Goal: Task Accomplishment & Management: Use online tool/utility

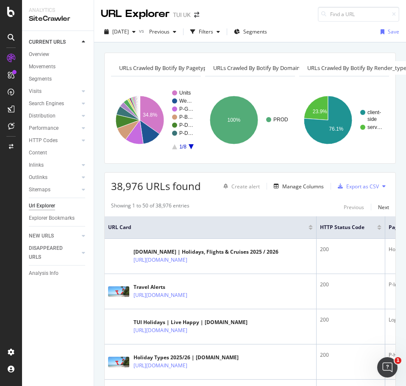
scroll to position [121, 0]
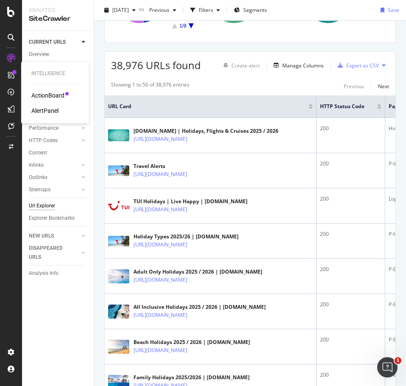
click at [53, 104] on div "ActionBoard AlertPanel" at bounding box center [54, 103] width 47 height 24
click at [53, 107] on div "AlertPanel" at bounding box center [44, 110] width 27 height 8
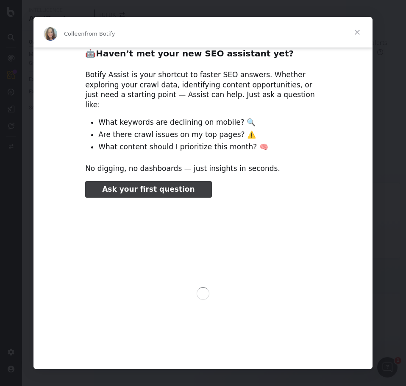
scroll to position [22, 0]
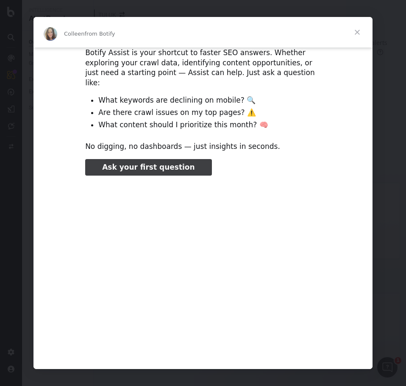
type input "78434"
click at [355, 31] on span "Close" at bounding box center [357, 32] width 31 height 31
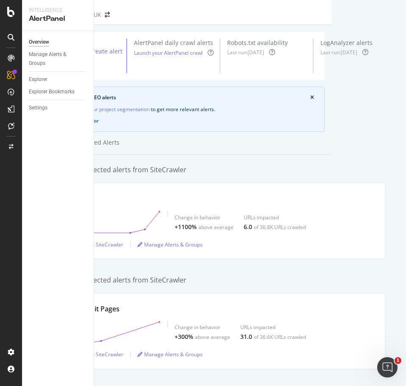
scroll to position [0, 0]
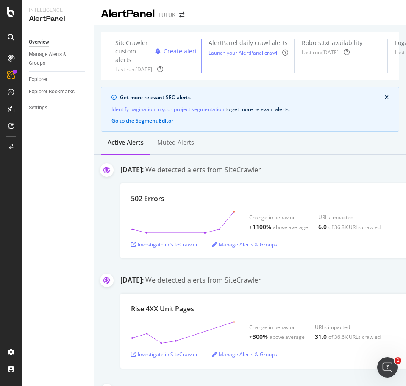
click at [171, 51] on div "Create alert" at bounding box center [180, 51] width 33 height 8
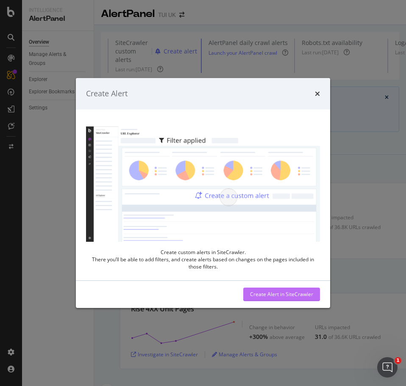
click at [279, 296] on div "Create Alert in SiteCrawler" at bounding box center [281, 293] width 63 height 7
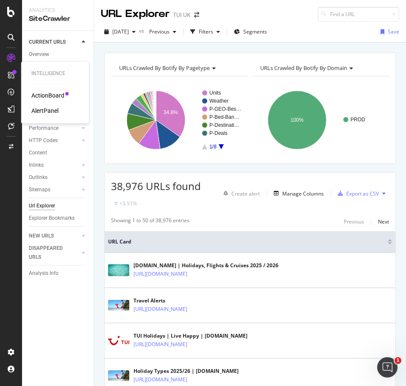
click at [42, 108] on div "AlertPanel" at bounding box center [44, 110] width 27 height 8
